Goal: Communication & Community: Ask a question

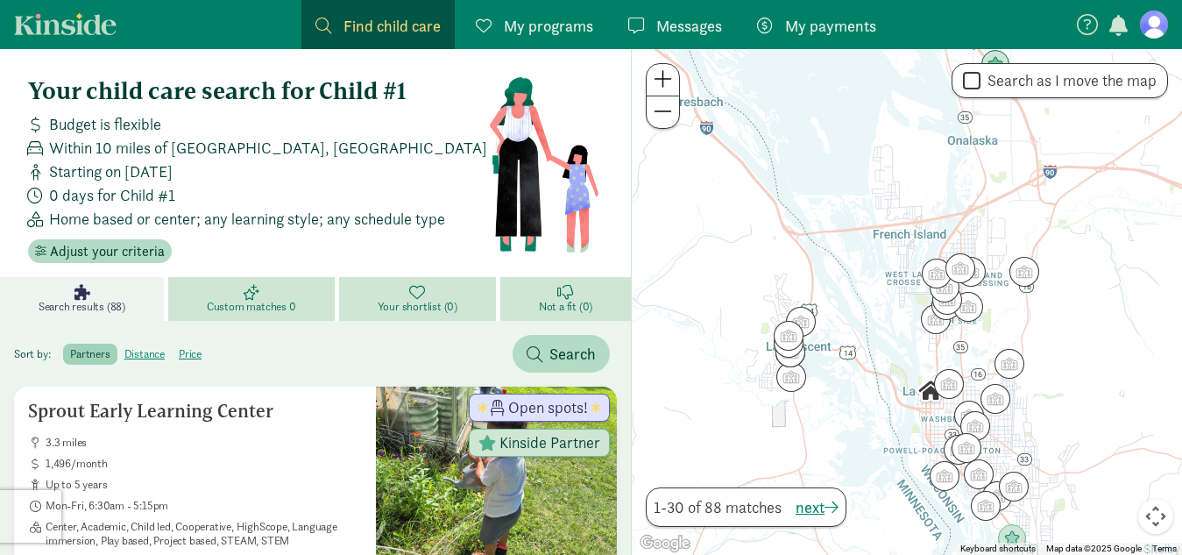
click at [608, 30] on figure at bounding box center [1154, 25] width 28 height 28
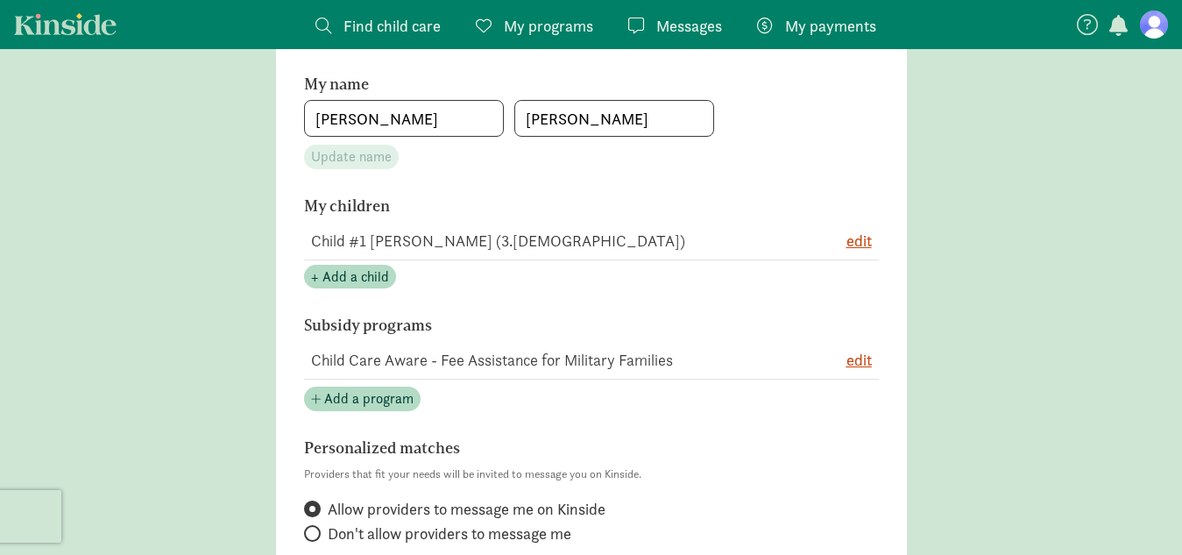
scroll to position [309, 0]
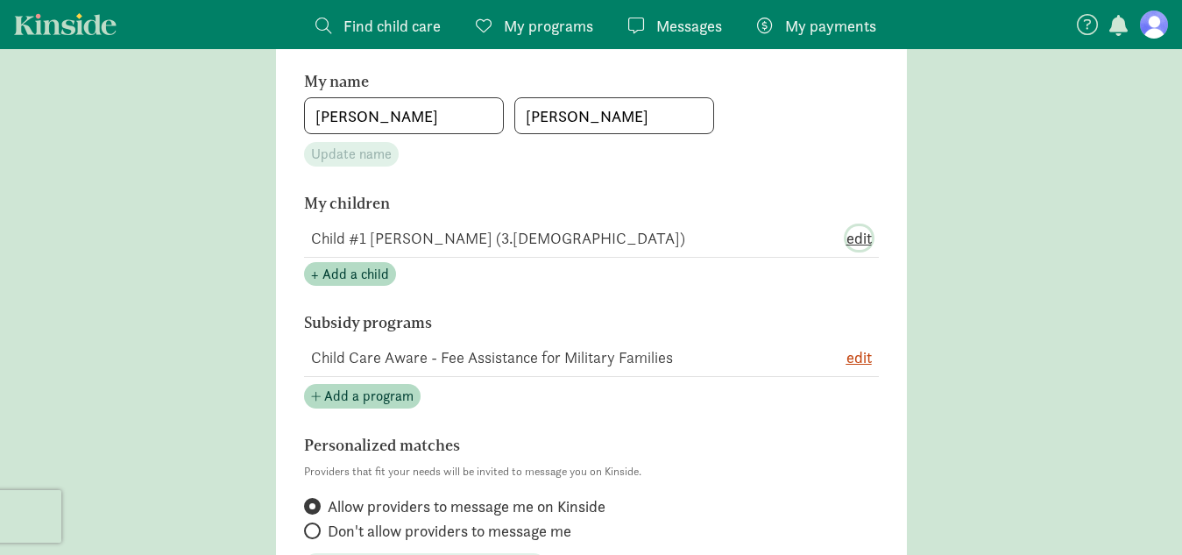
click at [608, 240] on span "edit" at bounding box center [859, 238] width 25 height 24
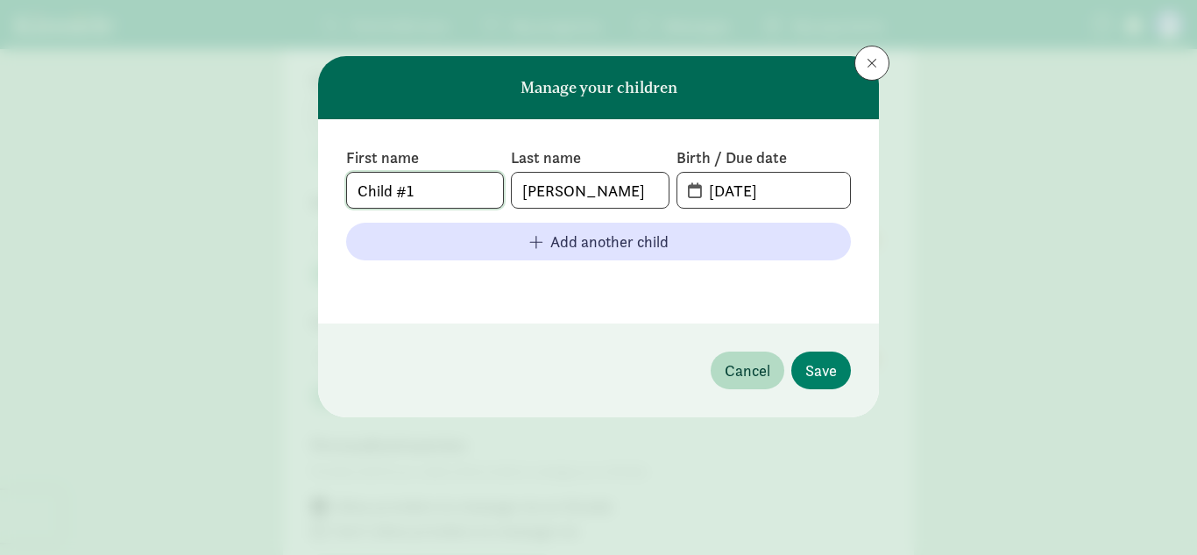
drag, startPoint x: 486, startPoint y: 195, endPoint x: 329, endPoint y: 202, distance: 157.0
click at [329, 202] on div "First name Child #1 Last name Hermanson Birth / Due date 06-11-2025 Add another…" at bounding box center [598, 221] width 561 height 204
type input "Rayland"
click at [608, 191] on input "06-11-2025" at bounding box center [775, 190] width 152 height 35
click at [608, 189] on input "06-60-25" at bounding box center [775, 190] width 152 height 35
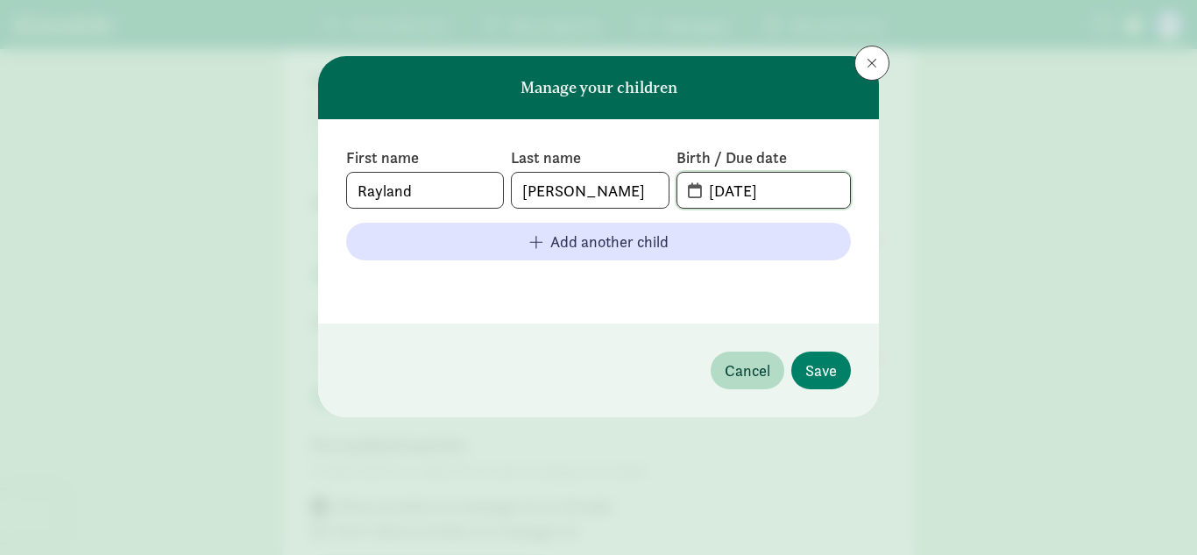
type input "06-06-25"
click at [608, 276] on footer at bounding box center [598, 284] width 505 height 21
click at [608, 372] on span "Save" at bounding box center [821, 370] width 32 height 24
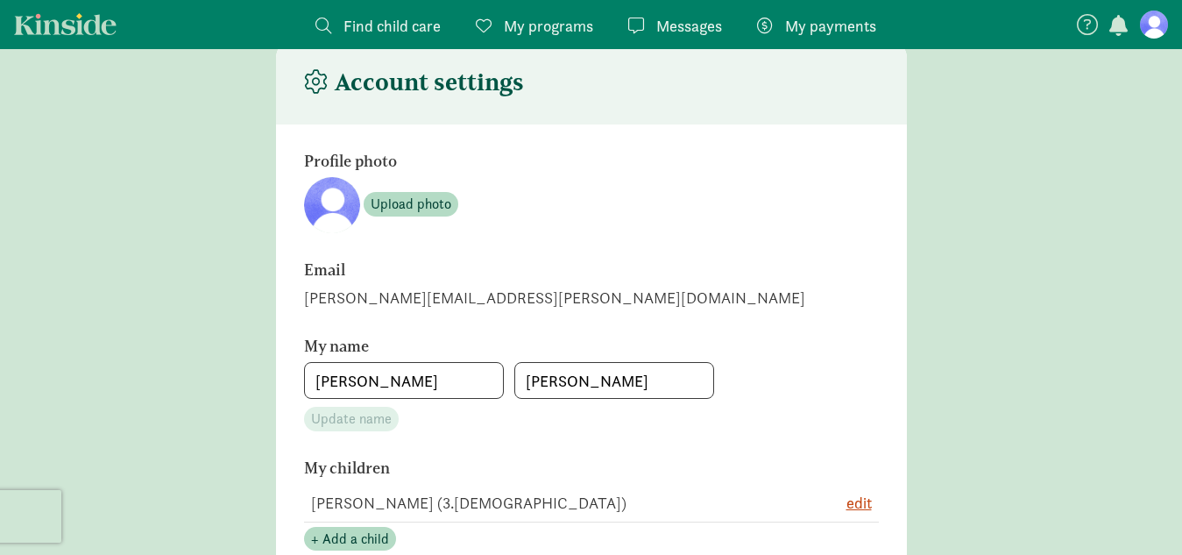
scroll to position [24, 0]
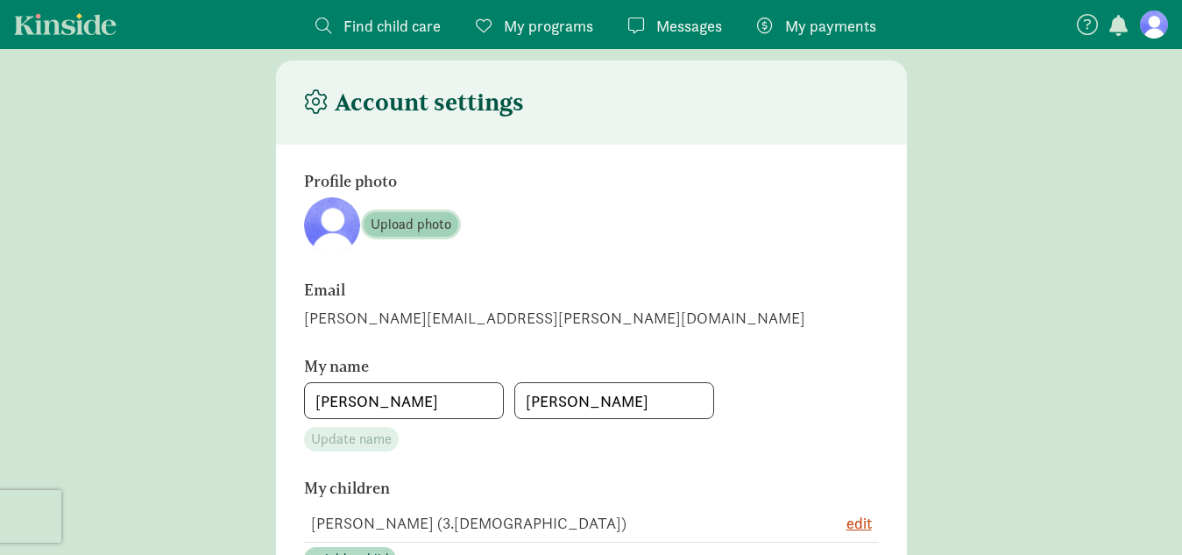
click at [422, 222] on span "Upload photo" at bounding box center [411, 224] width 81 height 21
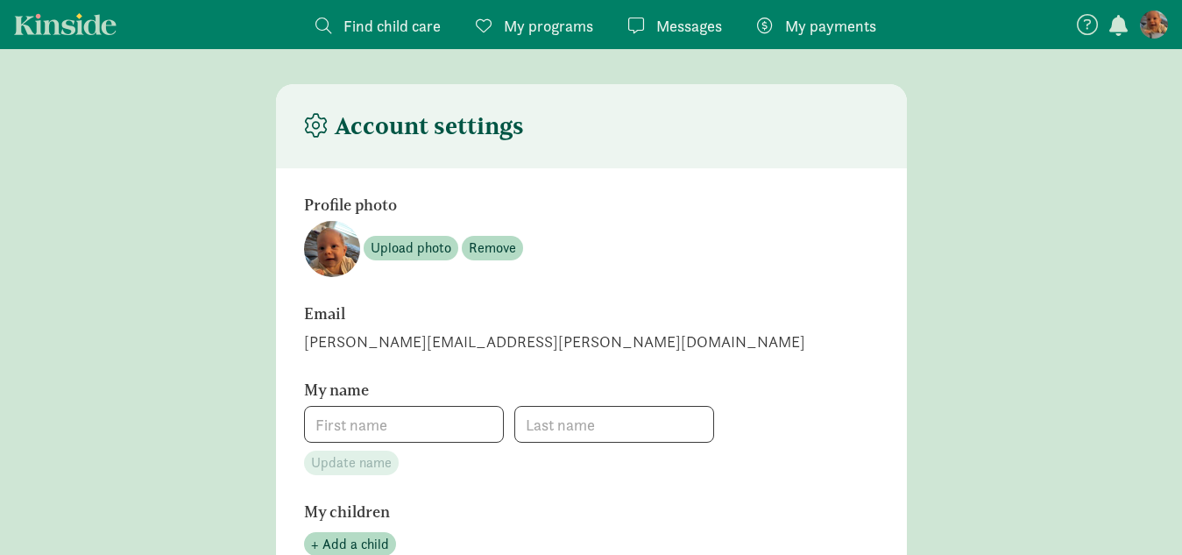
type input "[PERSON_NAME]"
type input "9208102443"
checkbox input "true"
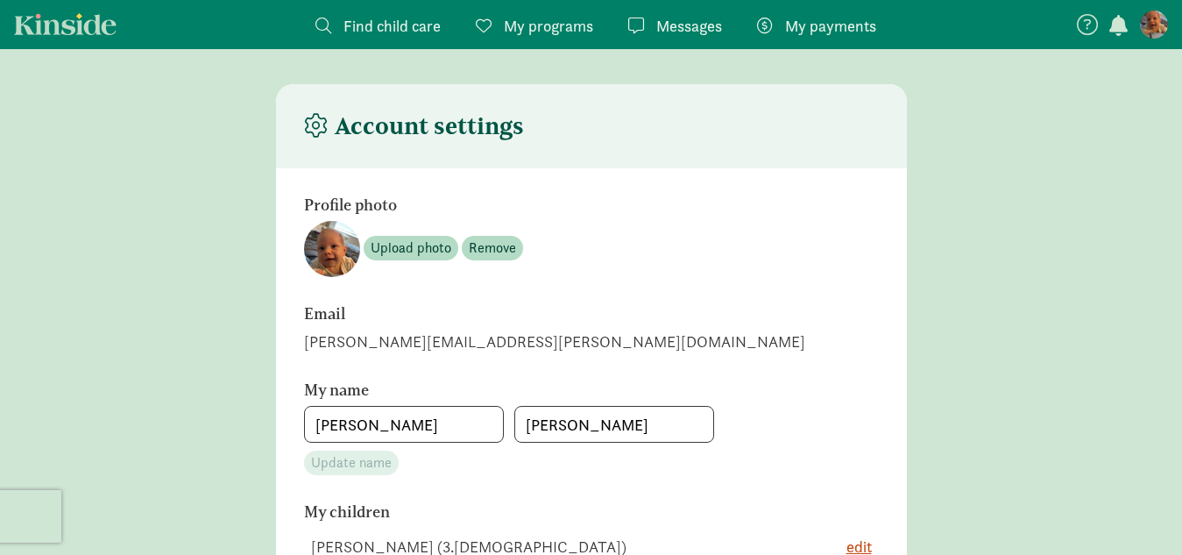
click at [105, 28] on link "Kinside" at bounding box center [65, 24] width 103 height 22
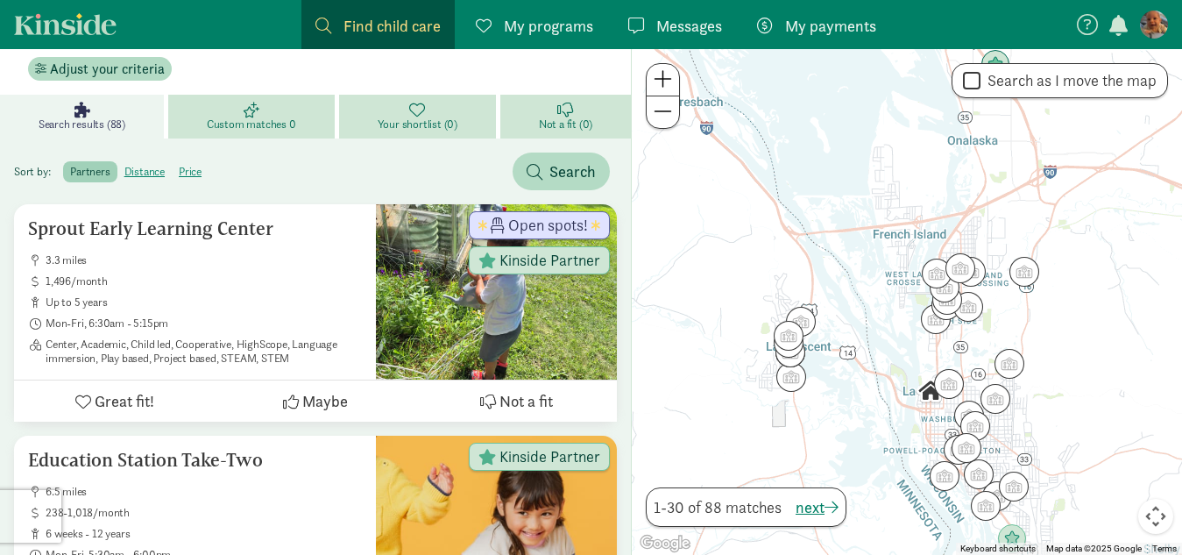
scroll to position [297, 0]
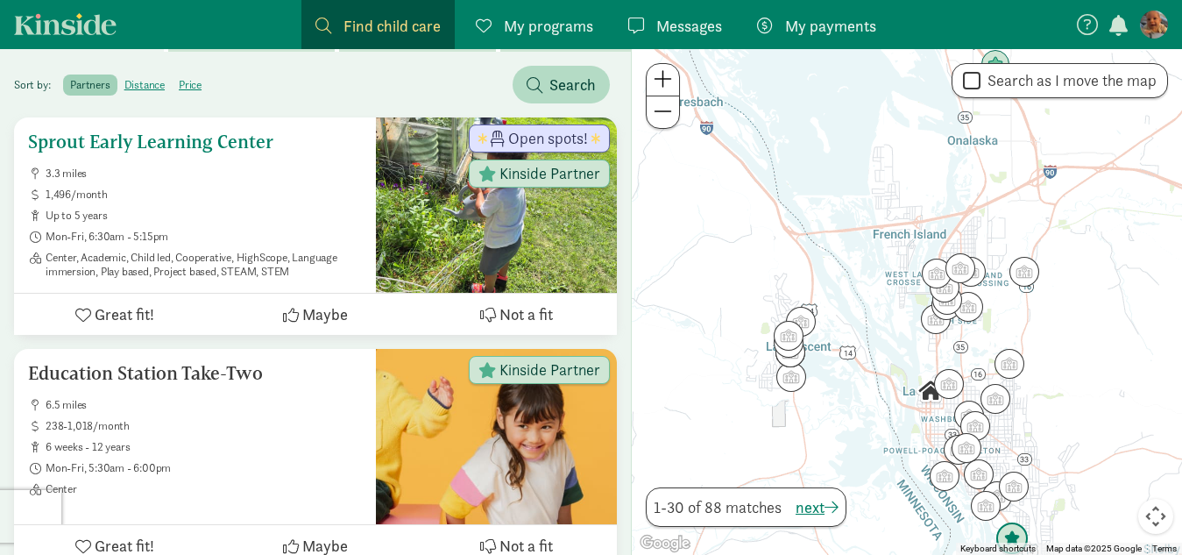
click at [209, 131] on h5 "Sprout Early Learning Center" at bounding box center [195, 141] width 334 height 21
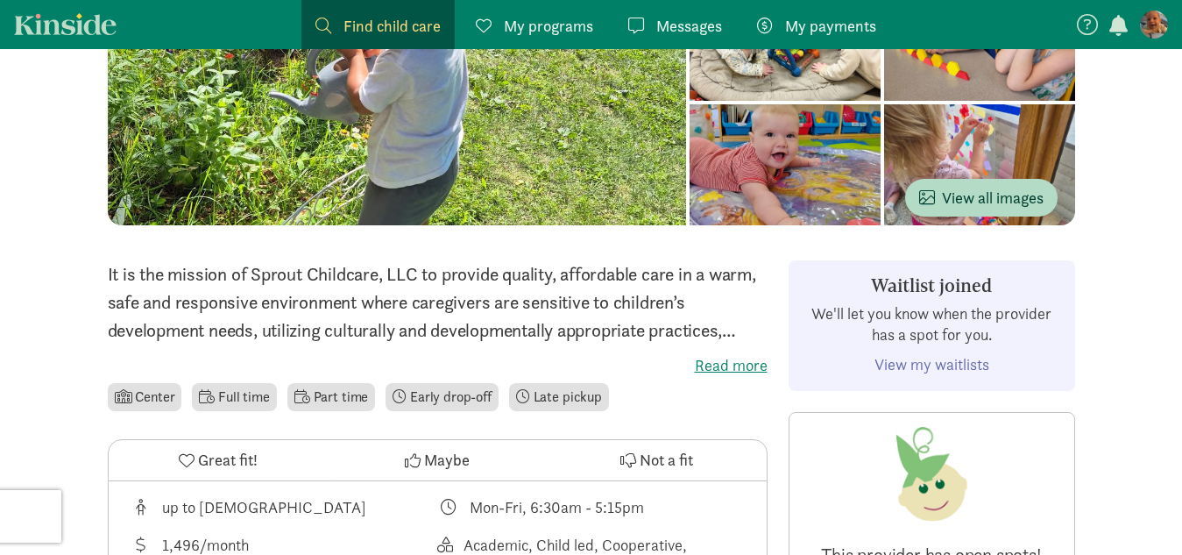
scroll to position [211, 0]
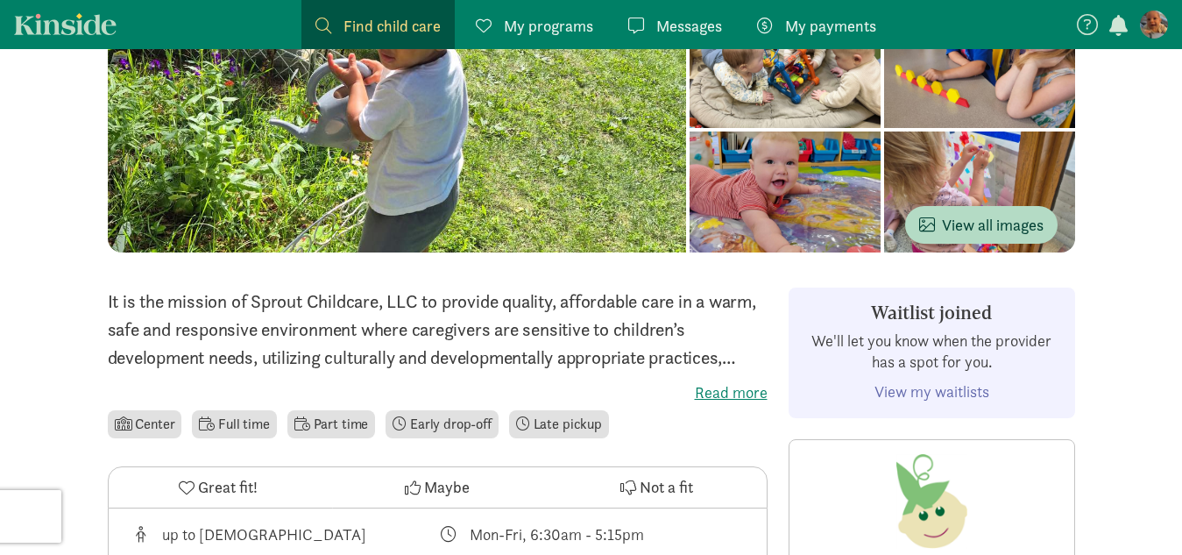
click at [738, 387] on label "Read more" at bounding box center [438, 392] width 660 height 21
click at [0, 0] on input "Read more" at bounding box center [0, 0] width 0 height 0
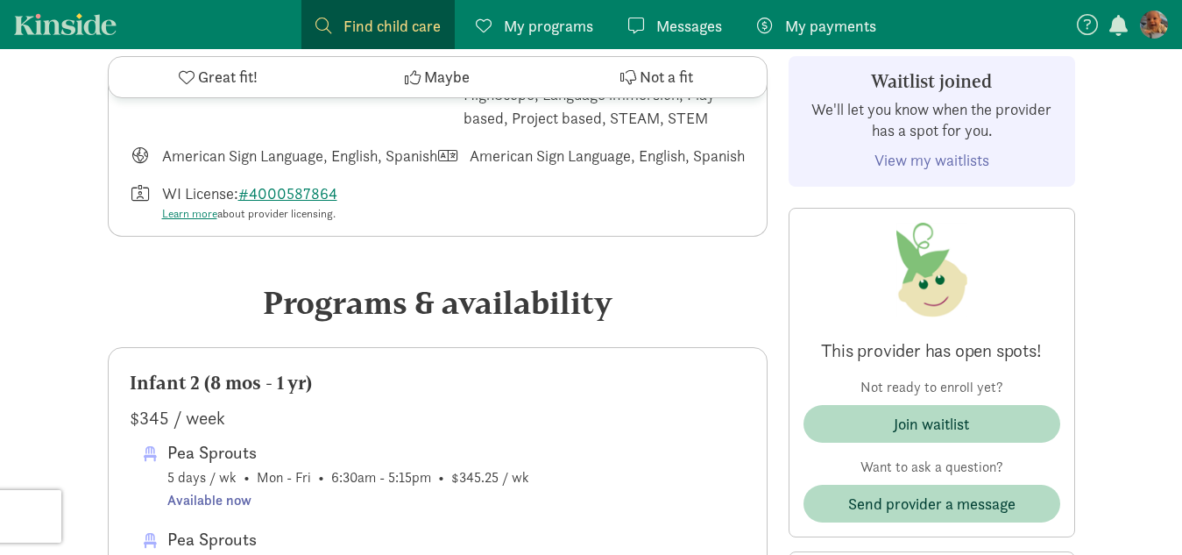
scroll to position [725, 0]
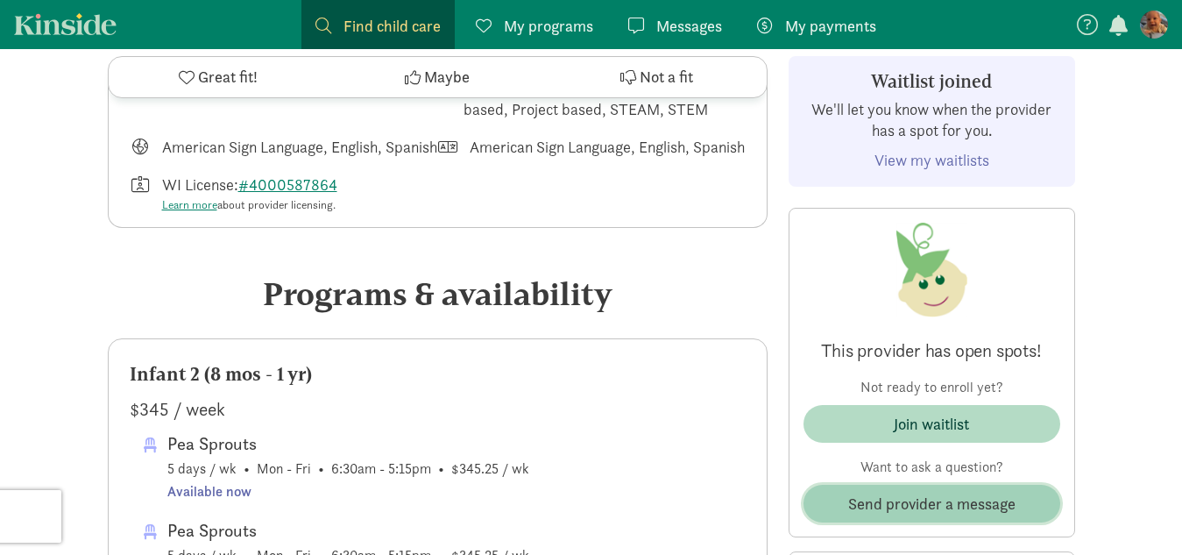
click at [975, 508] on span "Send provider a message" at bounding box center [931, 504] width 167 height 24
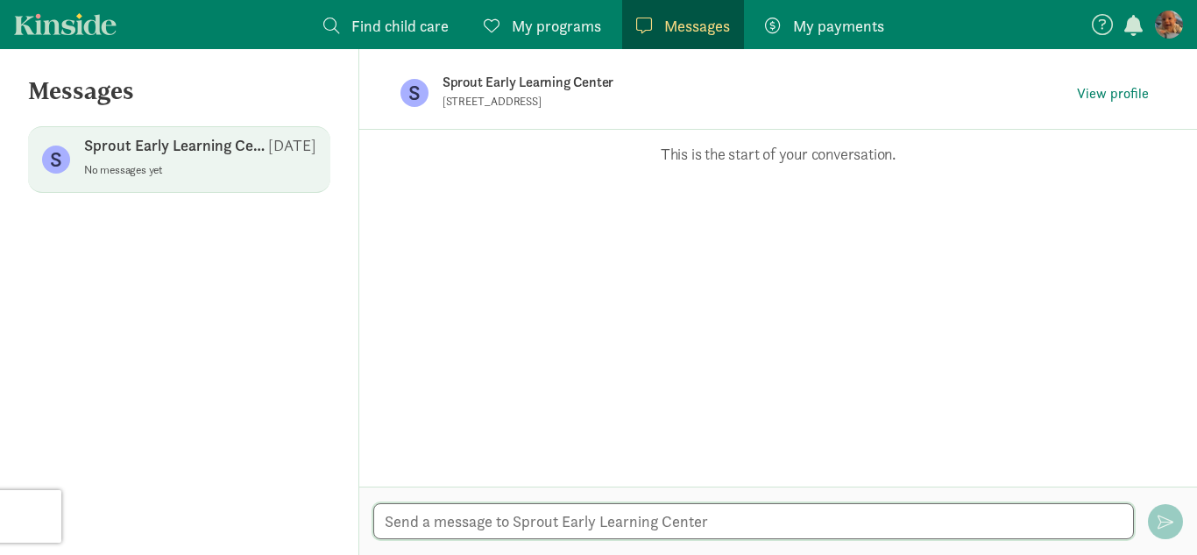
click at [819, 528] on textarea at bounding box center [753, 521] width 761 height 36
type textarea "h"
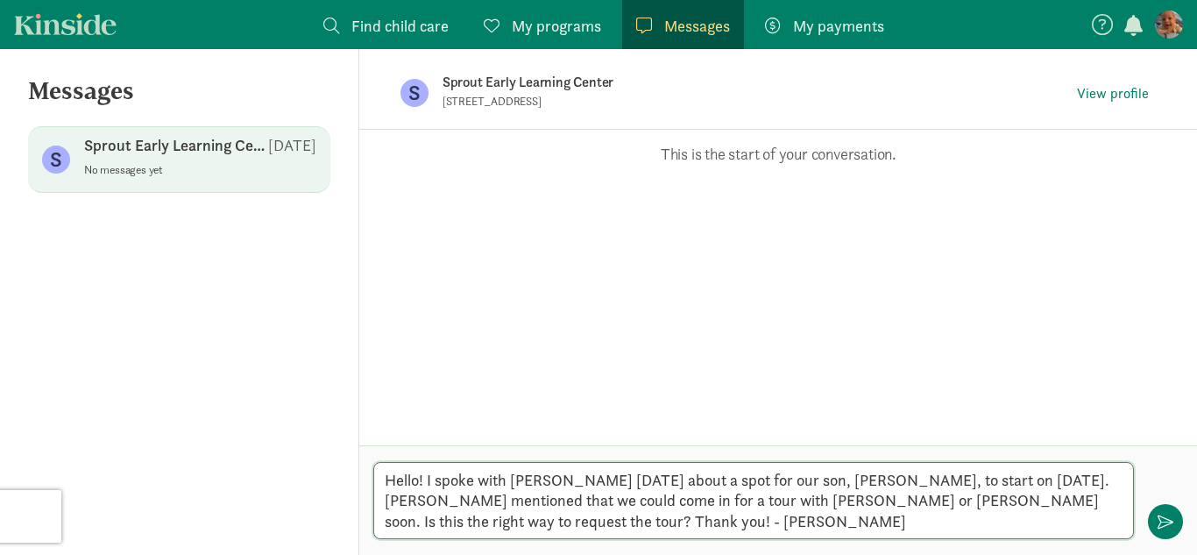
click at [880, 479] on textarea "Hello! I spoke with Sherry today about a spot for our son, Rayland, to start on…" at bounding box center [753, 500] width 761 height 77
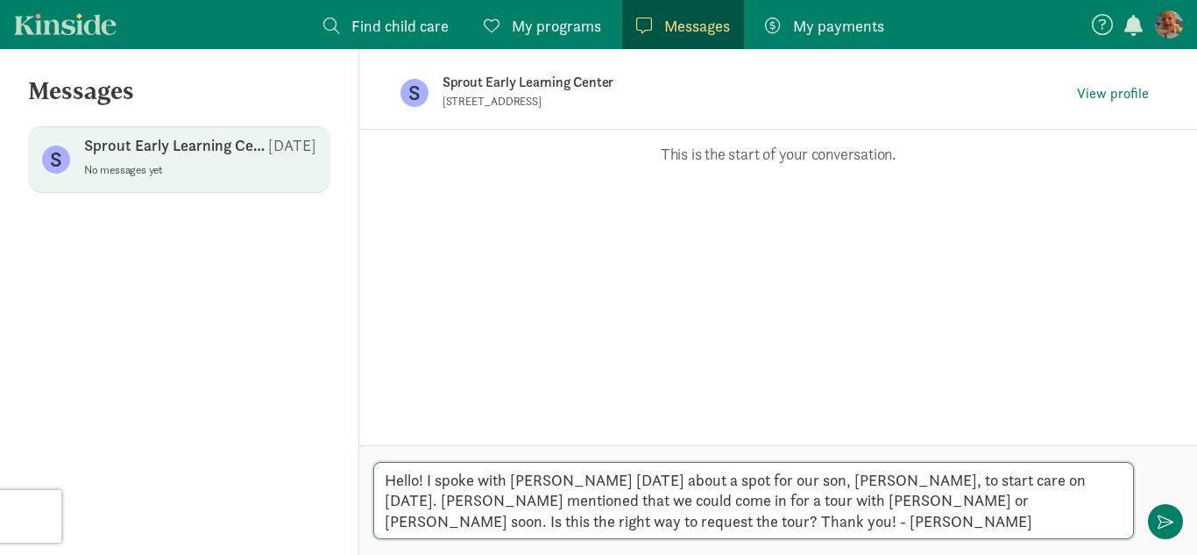
click at [414, 522] on textarea "Hello! I spoke with Sherry today about a spot for our son, Rayland, to start ca…" at bounding box center [753, 500] width 761 height 77
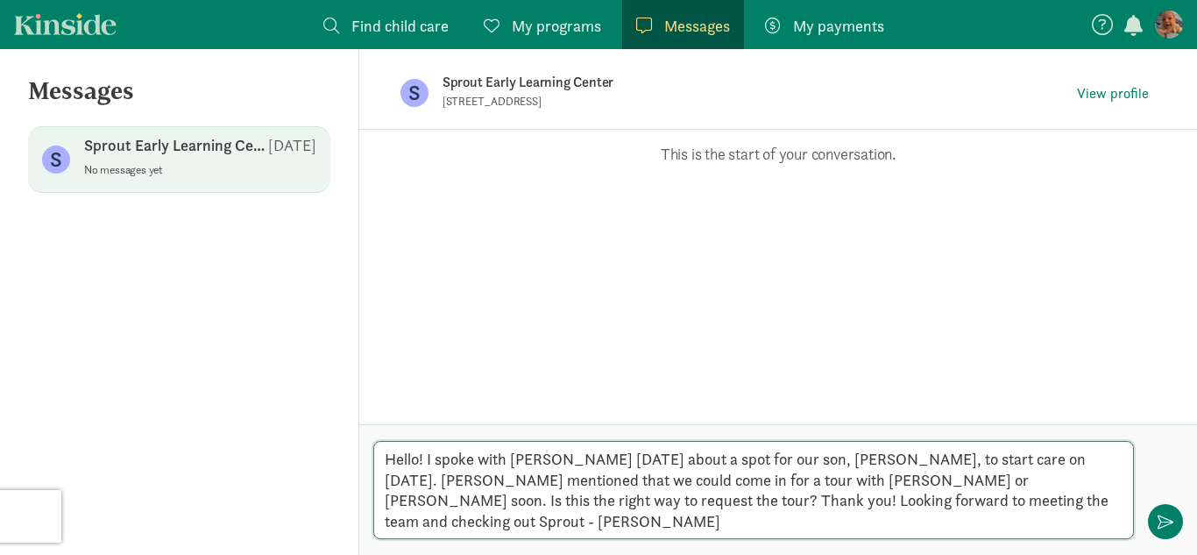
type textarea "Hello! I spoke with Sherry today about a spot for our son, Rayland, to start ca…"
click at [828, 524] on textarea "Hello! I spoke with Sherry today about a spot for our son, Rayland, to start ca…" at bounding box center [753, 490] width 761 height 98
click at [784, 523] on textarea "Hello! I spoke with Sherry today about a spot for our son, Rayland, to start ca…" at bounding box center [753, 490] width 761 height 98
type textarea "Hello! I spoke with Sherry today about a spot for our son, Rayland, to start ca…"
click at [1173, 514] on span "button" at bounding box center [1166, 522] width 16 height 16
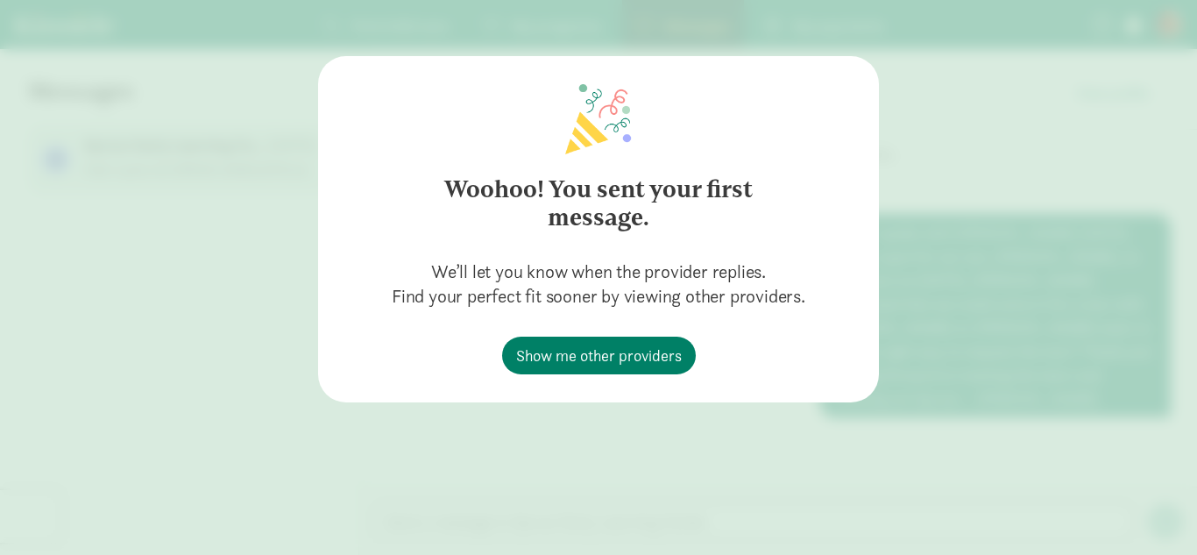
click at [993, 117] on div "Woohoo! You sent your first message. We’ll let you know when the provider repli…" at bounding box center [598, 277] width 1197 height 555
click at [592, 359] on span "Show me other providers" at bounding box center [599, 356] width 166 height 24
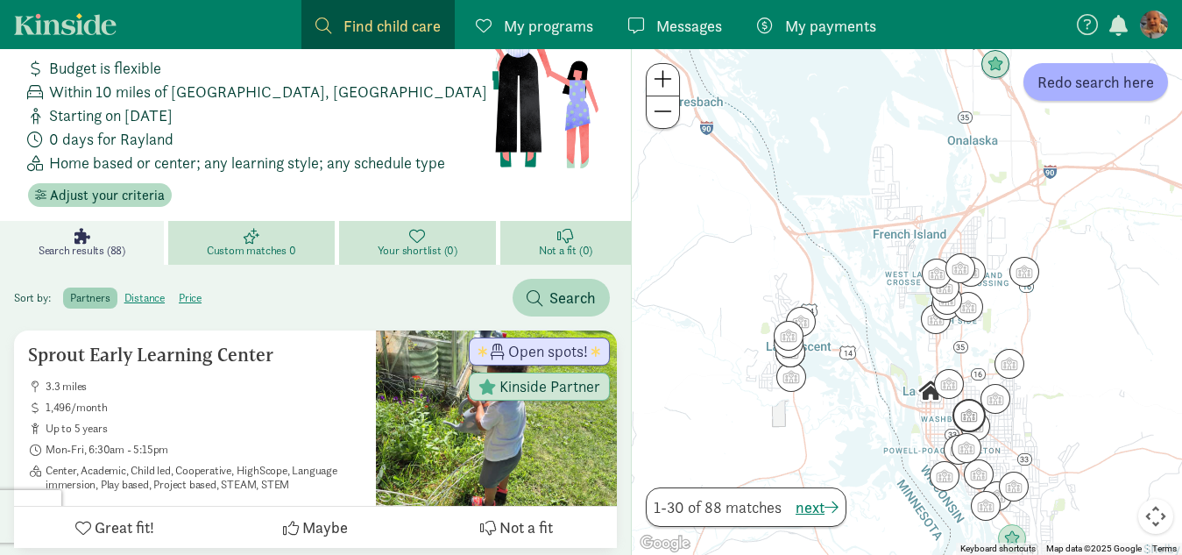
scroll to position [96, 0]
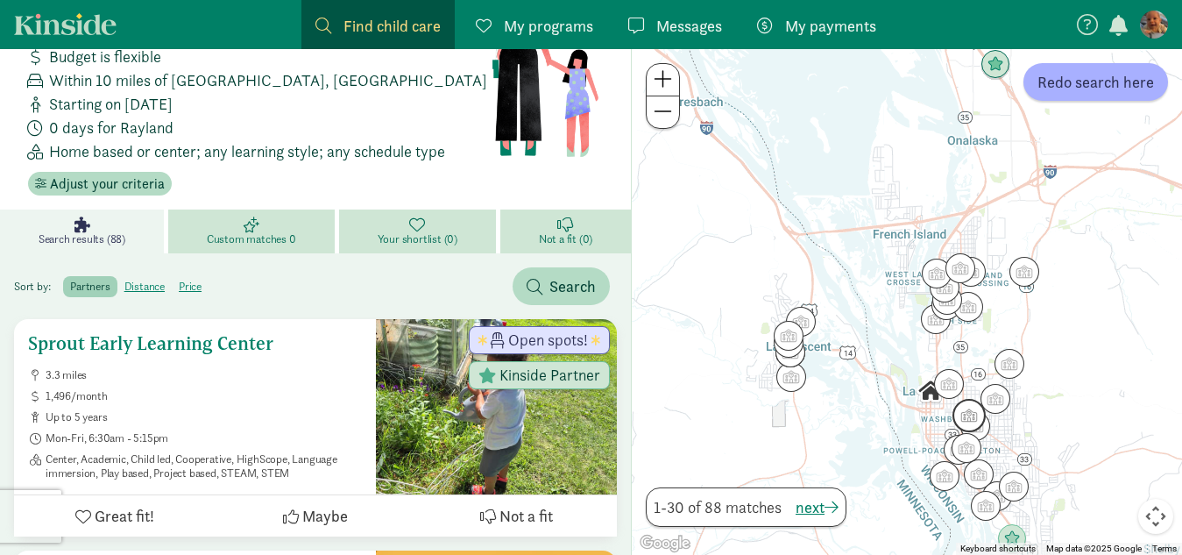
click at [112, 410] on span "up to 5 years" at bounding box center [204, 417] width 316 height 14
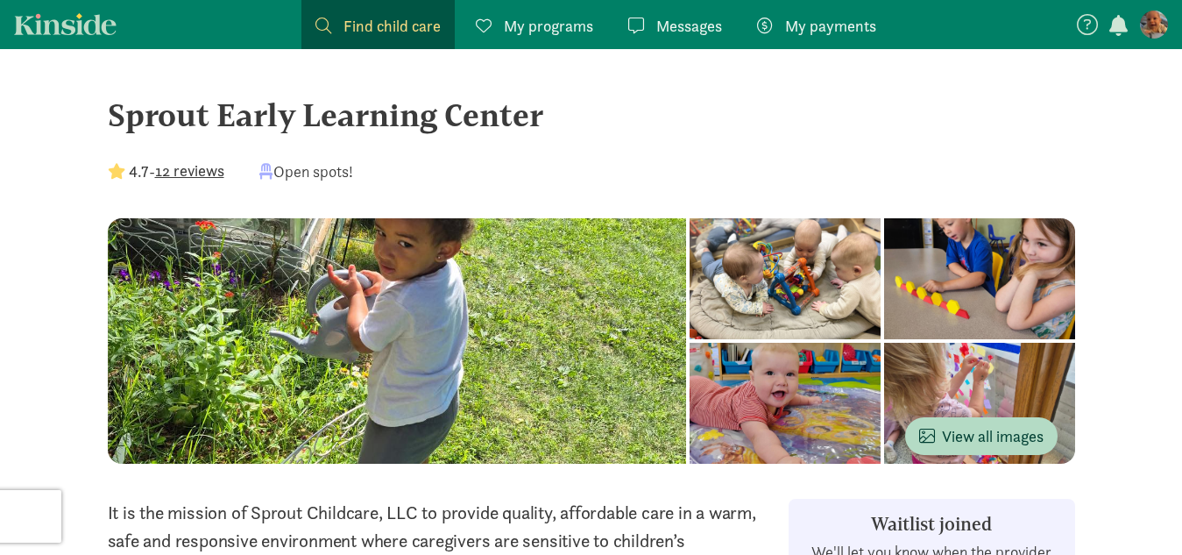
click at [259, 335] on div at bounding box center [397, 340] width 579 height 245
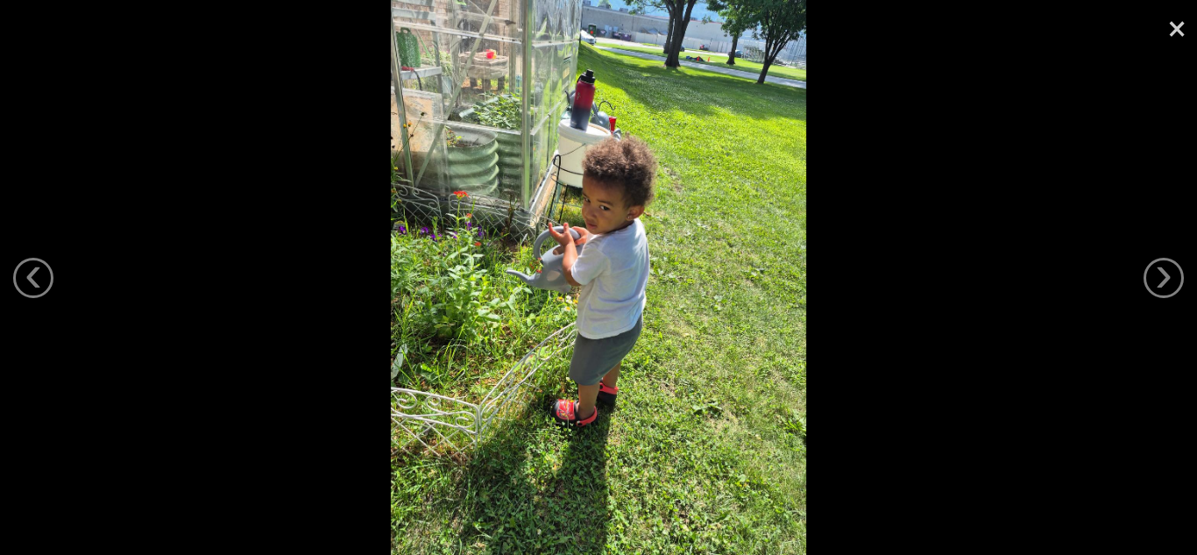
click at [375, 146] on div at bounding box center [598, 277] width 1197 height 555
click at [1167, 273] on link "›" at bounding box center [1164, 278] width 40 height 40
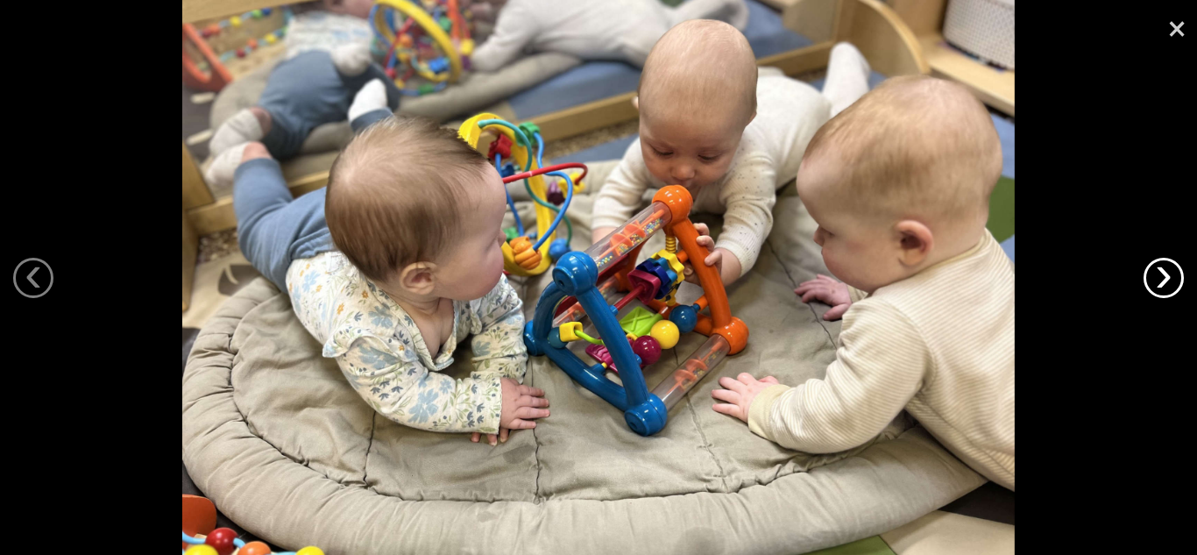
click at [1167, 273] on link "›" at bounding box center [1164, 278] width 40 height 40
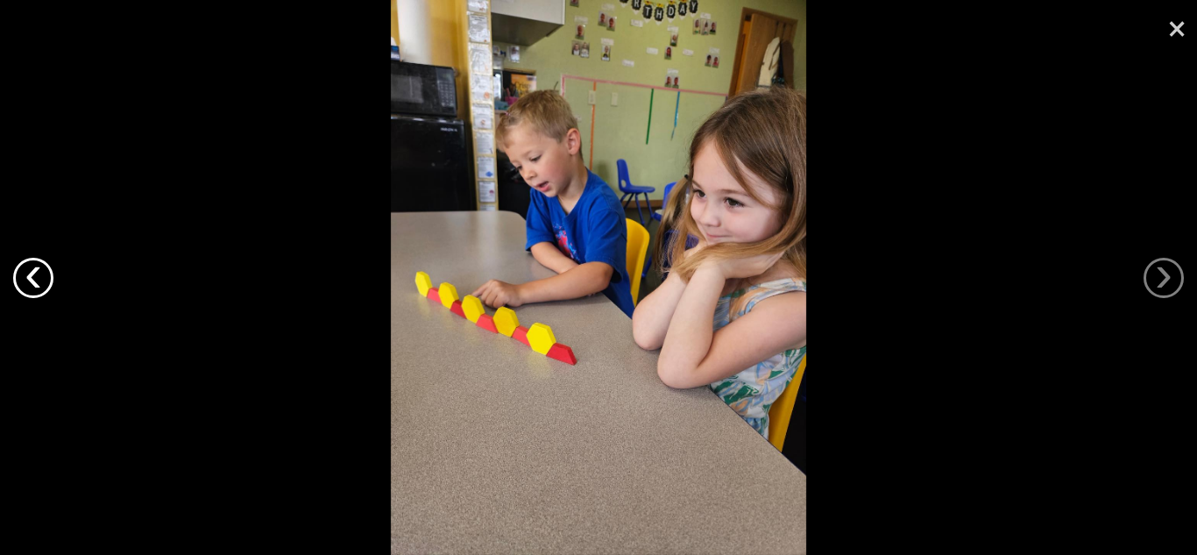
click at [33, 264] on link "‹" at bounding box center [33, 278] width 40 height 40
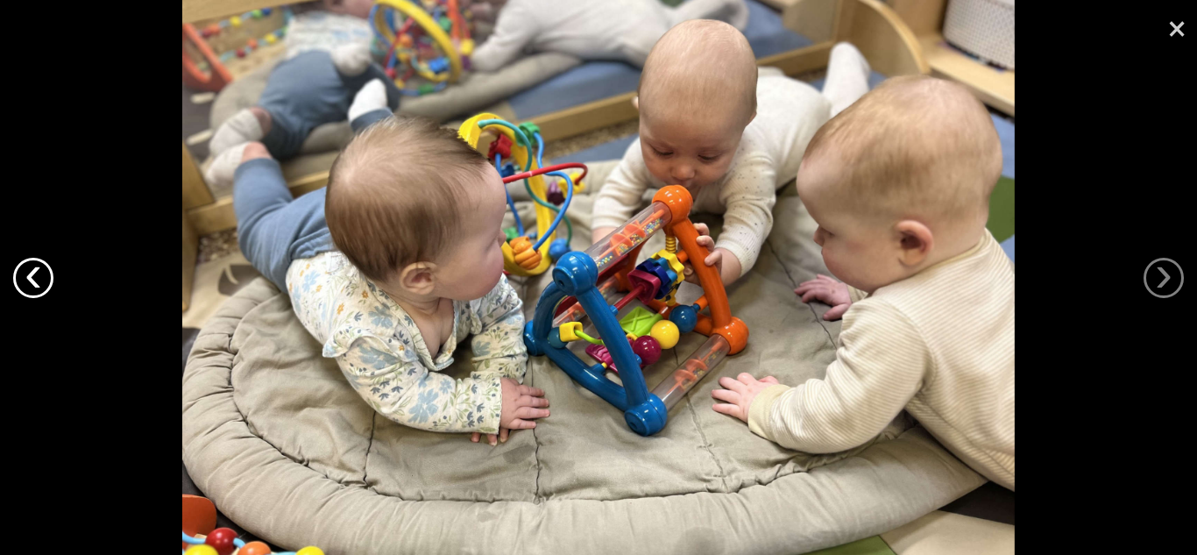
click at [33, 264] on link "‹" at bounding box center [33, 278] width 40 height 40
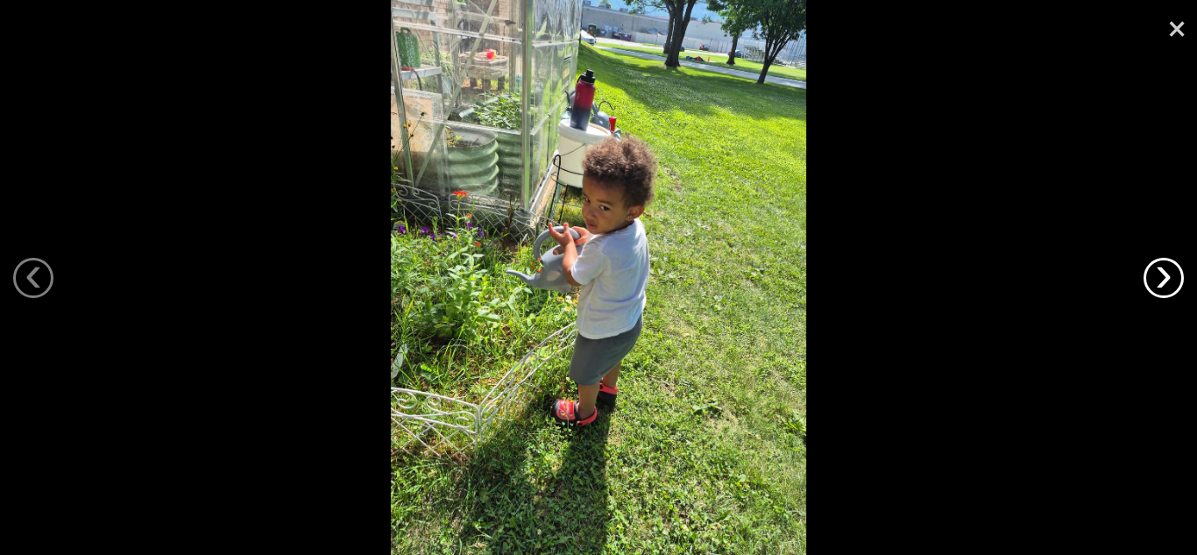
click at [1174, 276] on link "›" at bounding box center [1164, 278] width 40 height 40
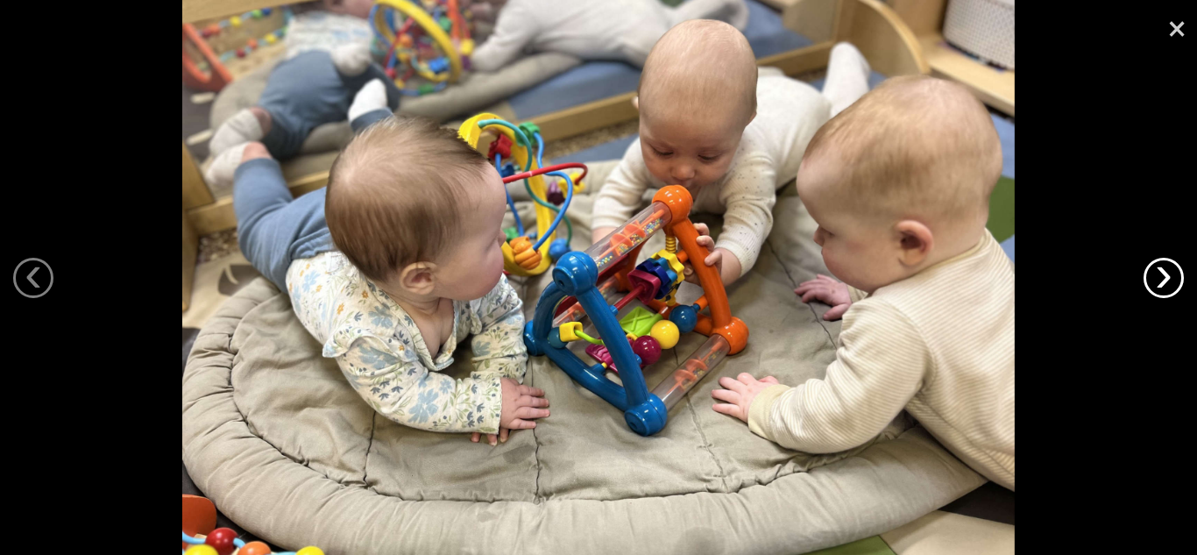
click at [1174, 276] on link "›" at bounding box center [1164, 278] width 40 height 40
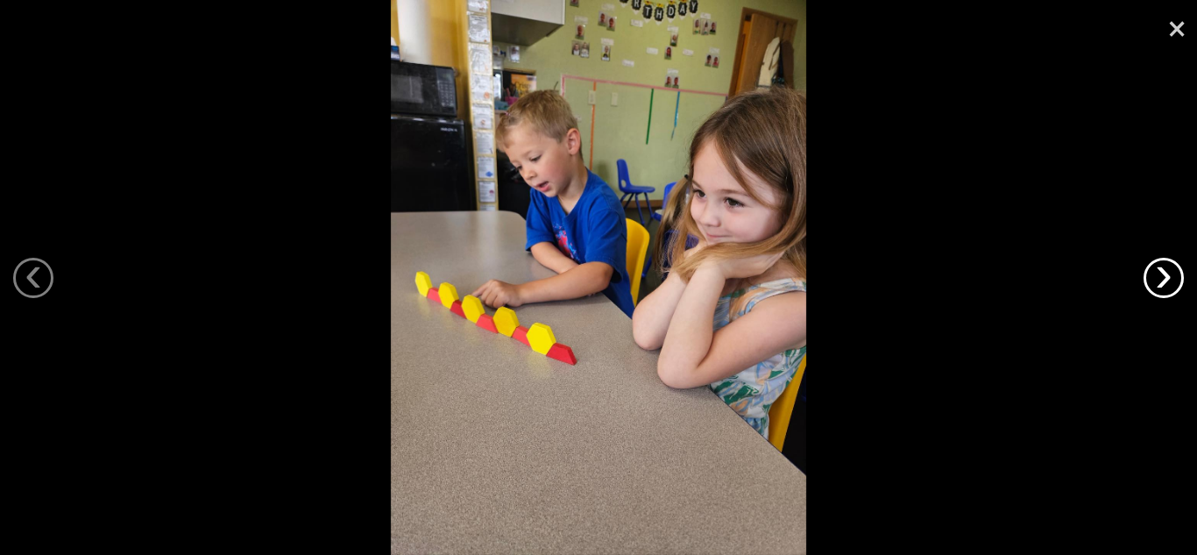
click at [1174, 276] on link "›" at bounding box center [1164, 278] width 40 height 40
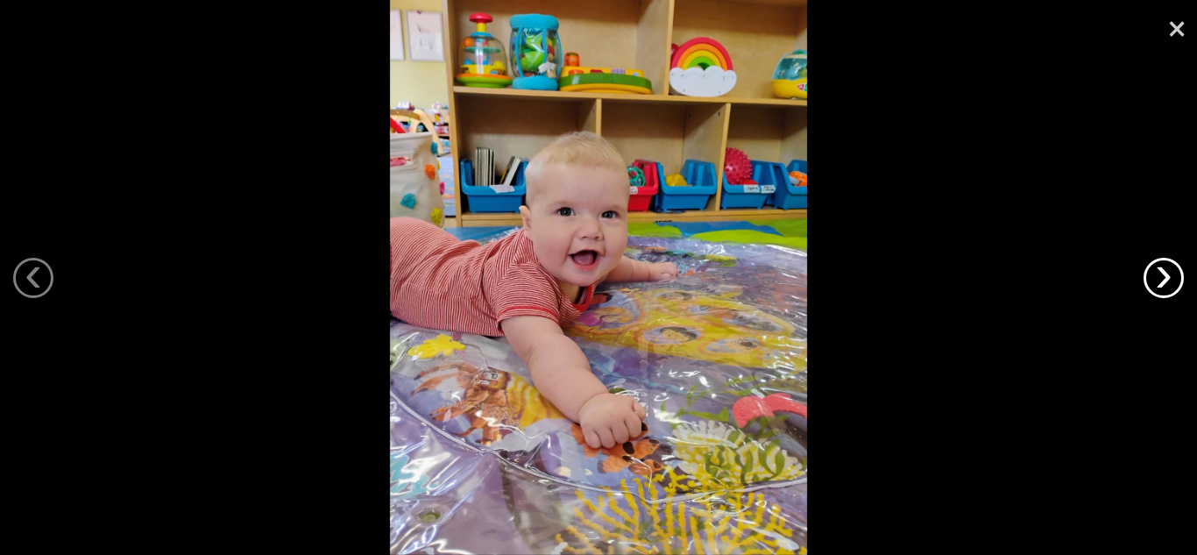
click at [1174, 276] on link "›" at bounding box center [1164, 278] width 40 height 40
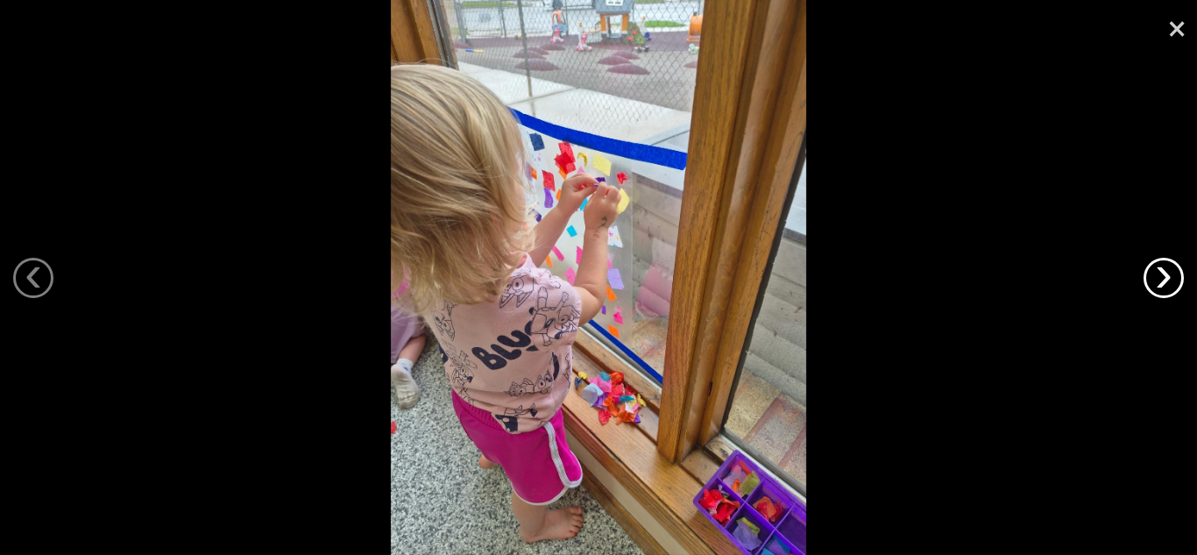
click at [1174, 276] on link "›" at bounding box center [1164, 278] width 40 height 40
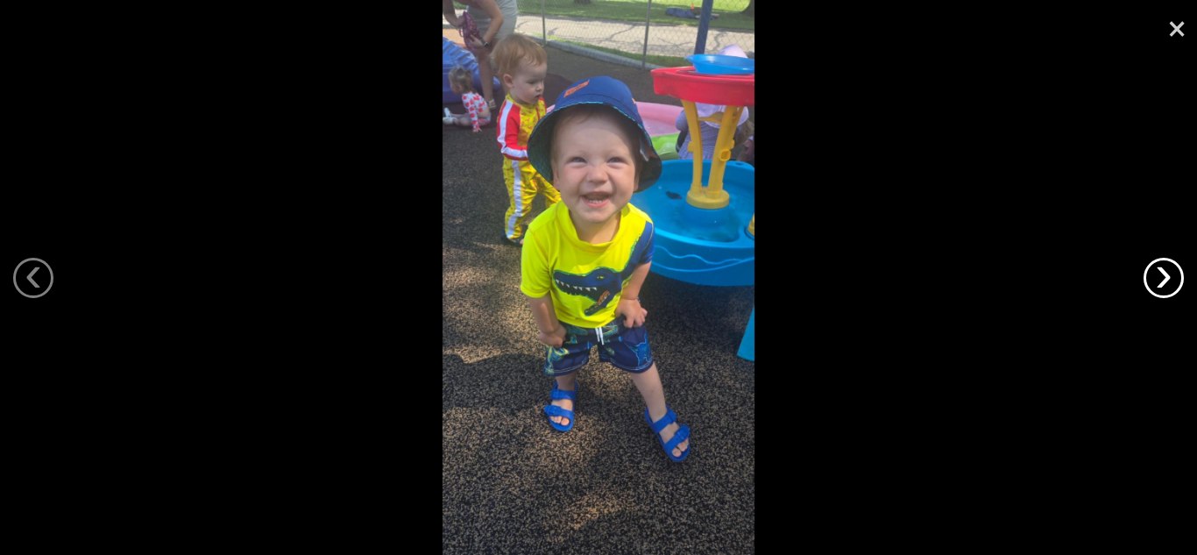
click at [1174, 276] on link "›" at bounding box center [1164, 278] width 40 height 40
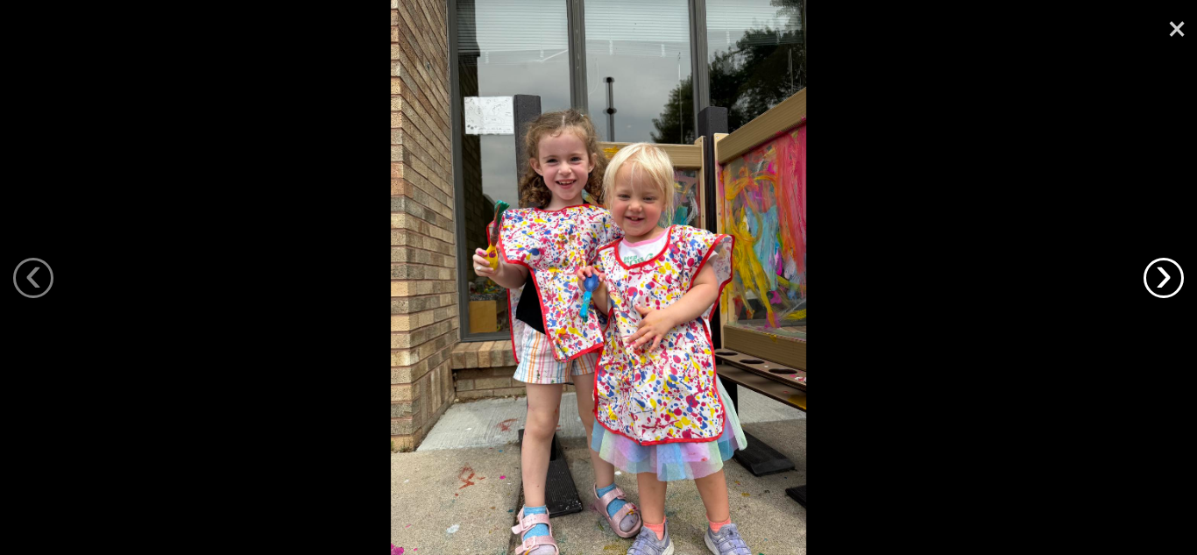
click at [1174, 276] on link "›" at bounding box center [1164, 278] width 40 height 40
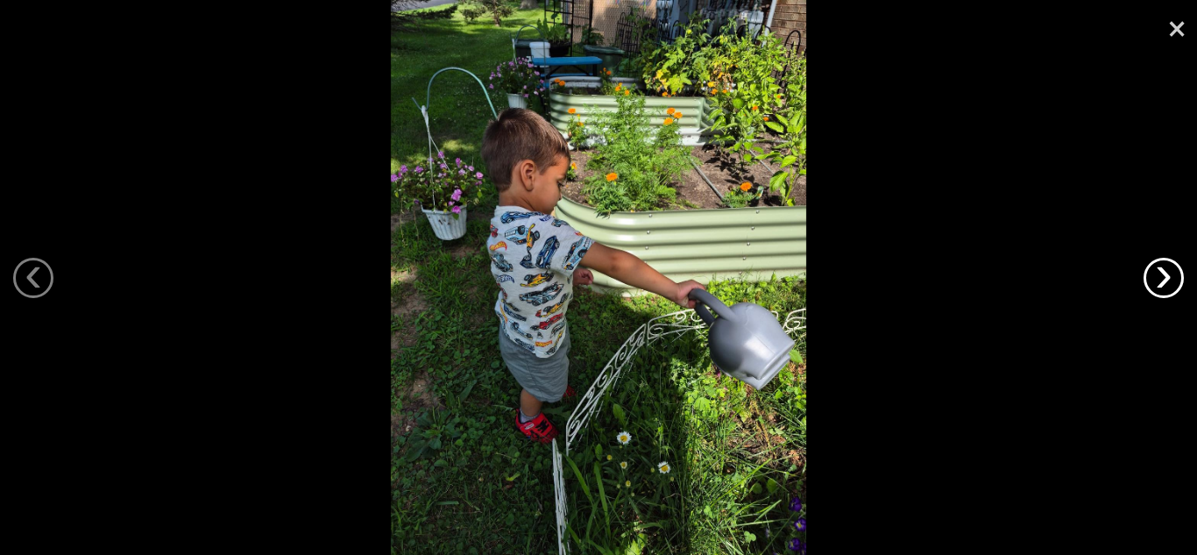
click at [1174, 276] on link "›" at bounding box center [1164, 278] width 40 height 40
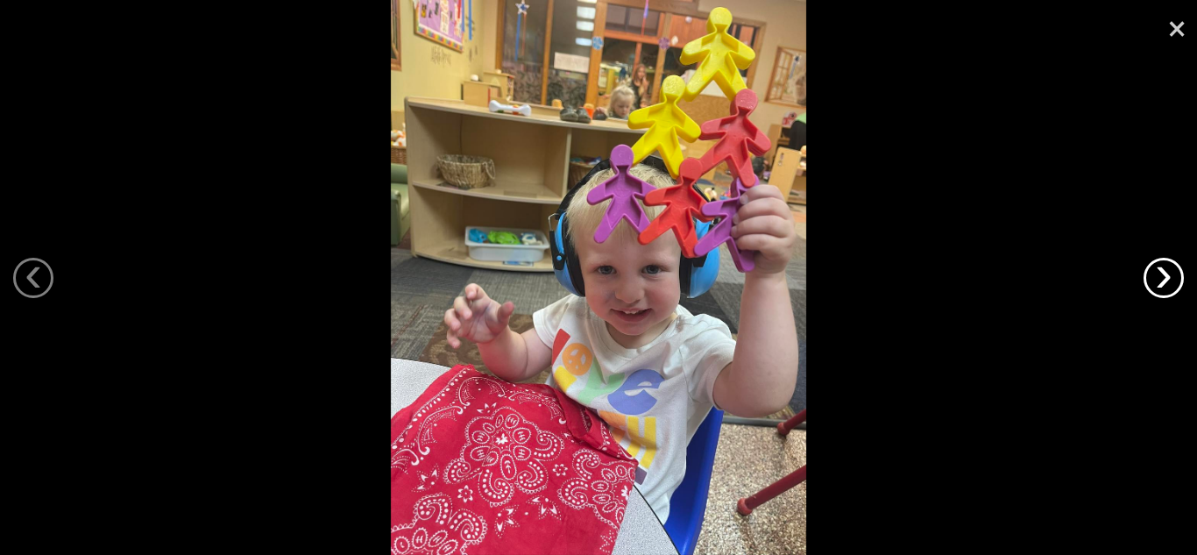
click at [1174, 276] on link "›" at bounding box center [1164, 278] width 40 height 40
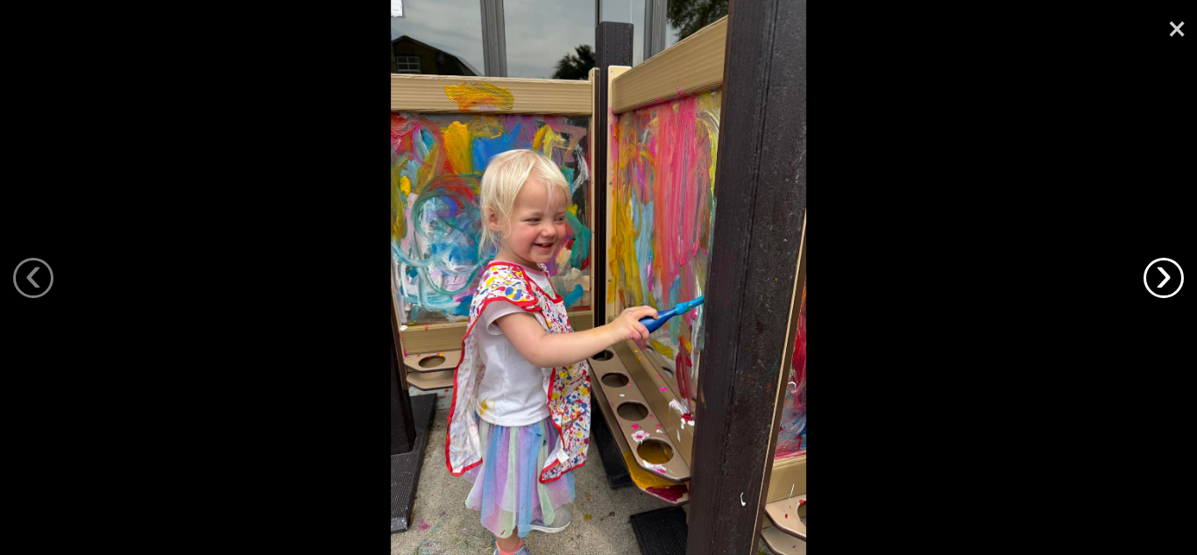
click at [1174, 276] on link "›" at bounding box center [1164, 278] width 40 height 40
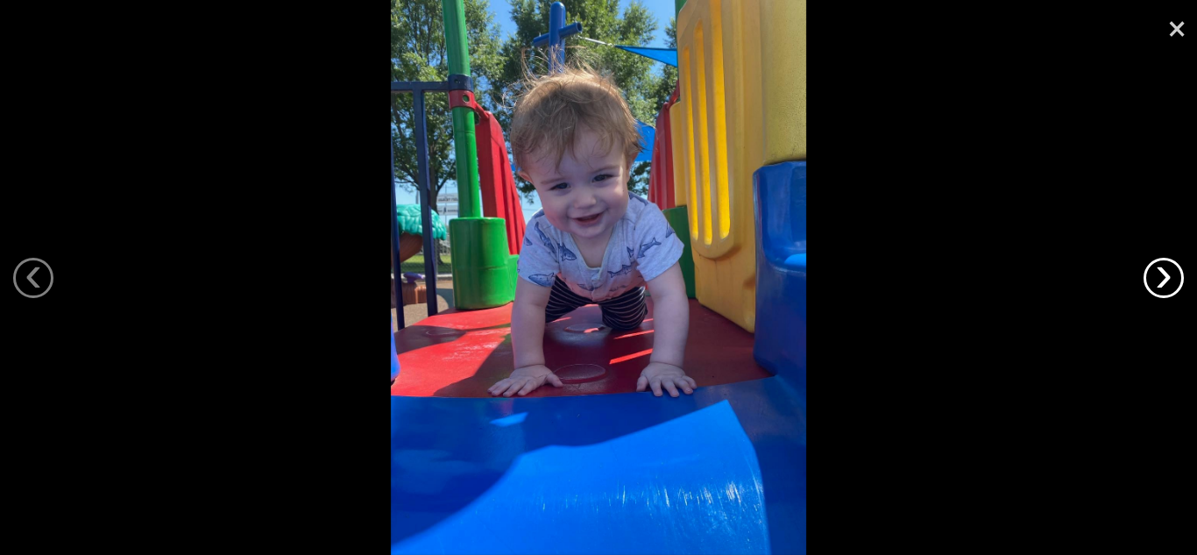
click at [1174, 276] on link "›" at bounding box center [1164, 278] width 40 height 40
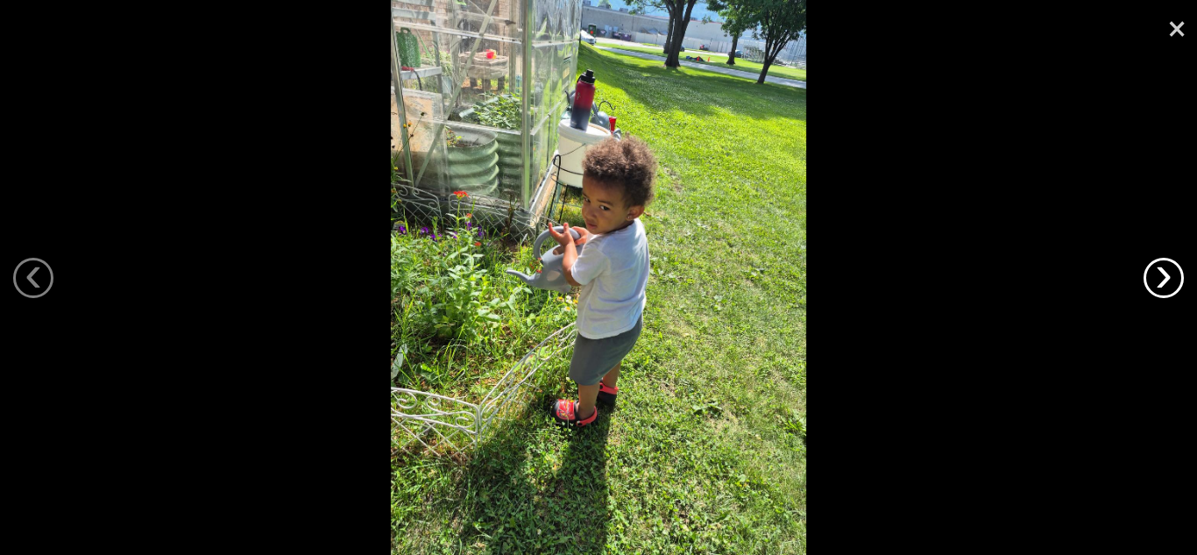
click at [1174, 276] on link "›" at bounding box center [1164, 278] width 40 height 40
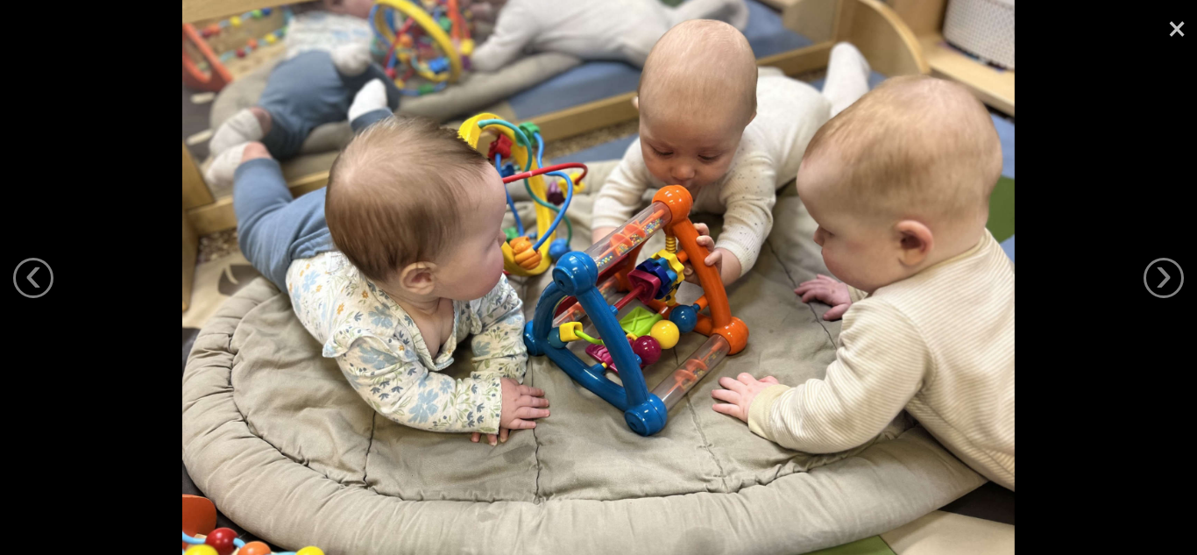
click at [1180, 19] on link "×" at bounding box center [1177, 26] width 40 height 53
